Goal: Navigation & Orientation: Find specific page/section

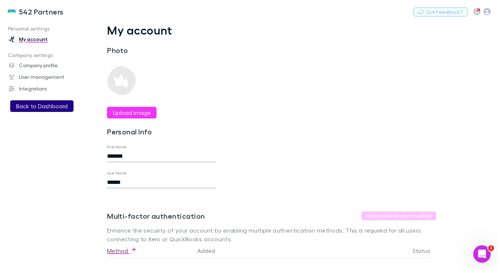
click at [42, 105] on button "Back to Dashboard" at bounding box center [41, 106] width 63 height 12
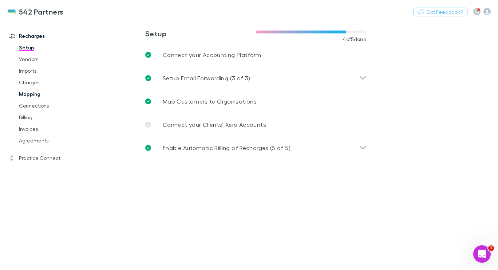
click at [29, 93] on link "Mapping" at bounding box center [53, 94] width 82 height 12
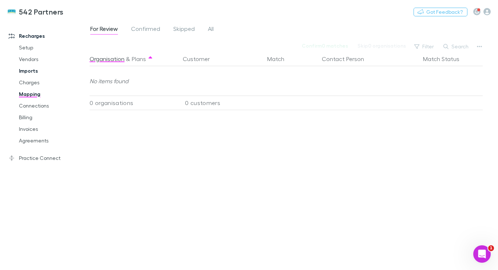
click at [32, 75] on link "Imports" at bounding box center [53, 71] width 82 height 12
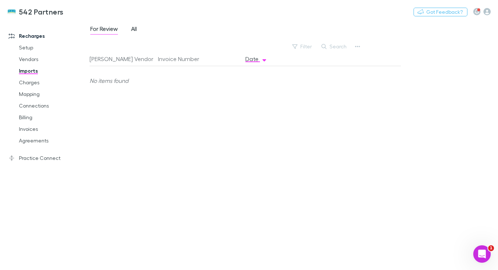
click at [135, 28] on span "All" at bounding box center [134, 29] width 6 height 9
